Goal: Task Accomplishment & Management: Use online tool/utility

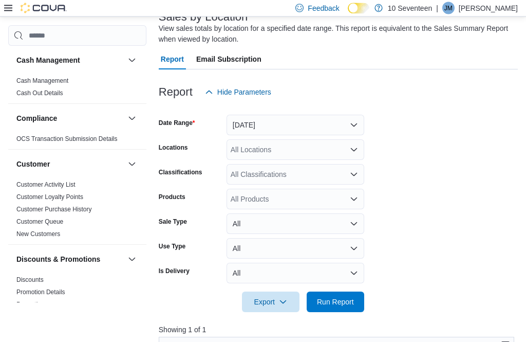
scroll to position [72, 0]
click at [337, 307] on span "Run Report" at bounding box center [335, 301] width 37 height 10
click at [339, 306] on span "Run Report" at bounding box center [335, 301] width 37 height 10
click at [343, 306] on span "Run Report" at bounding box center [335, 301] width 37 height 10
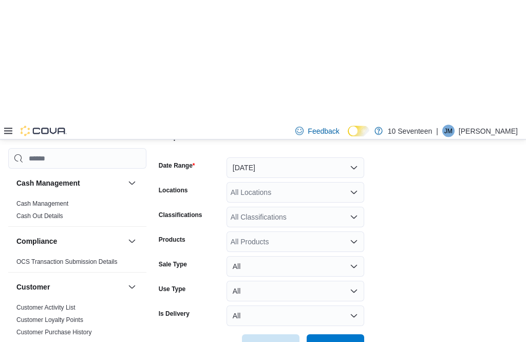
scroll to position [0, 0]
